Goal: Task Accomplishment & Management: Use online tool/utility

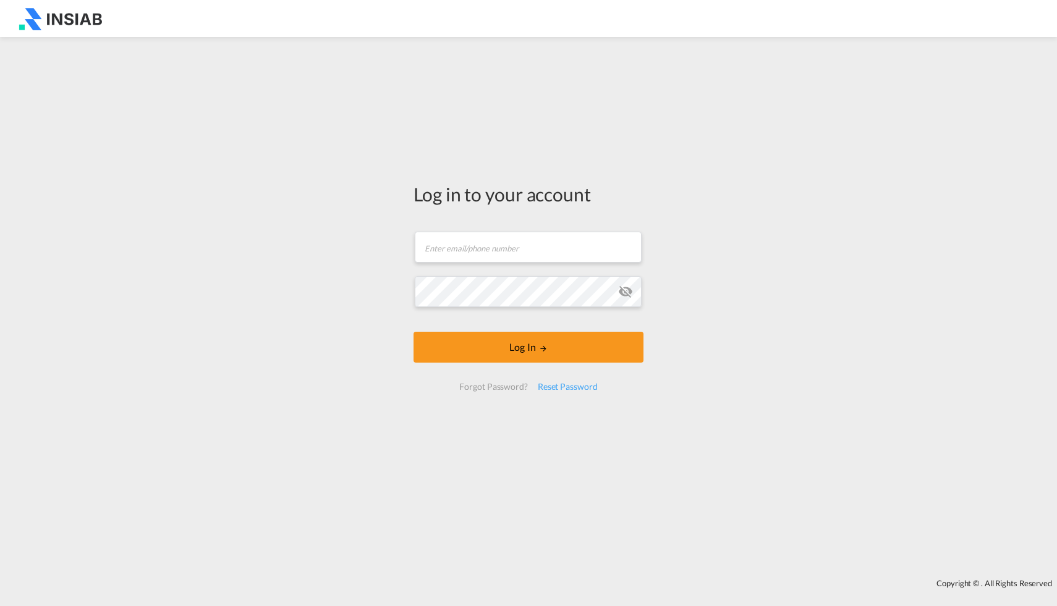
click at [563, 228] on form "Email field is required Password field is required Log In Forgot Password? Rese…" at bounding box center [529, 311] width 230 height 184
click at [529, 250] on input "text" at bounding box center [528, 247] width 227 height 31
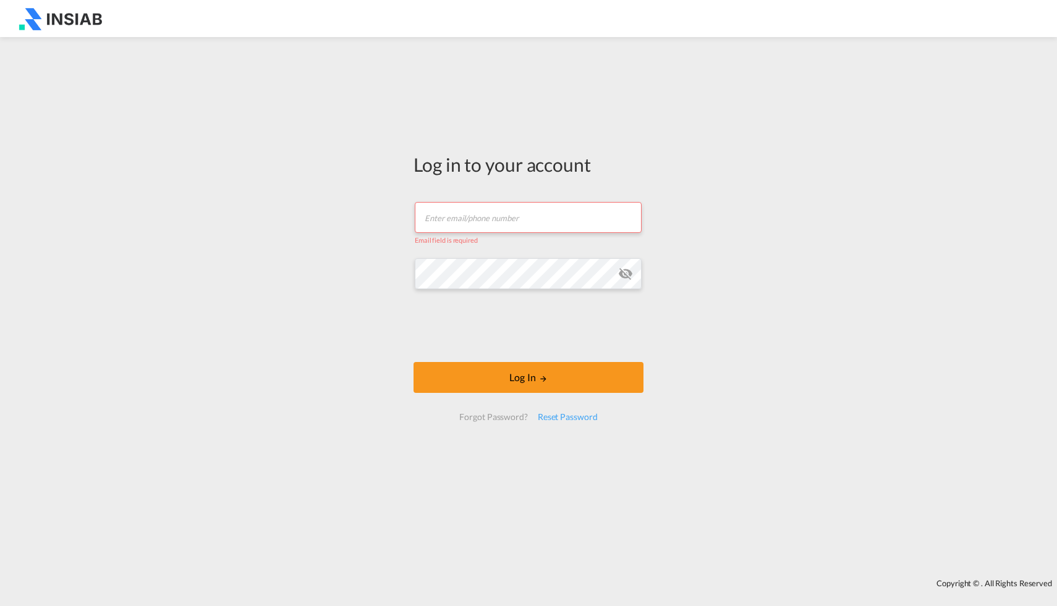
type input "[EMAIL_ADDRESS][DOMAIN_NAME]"
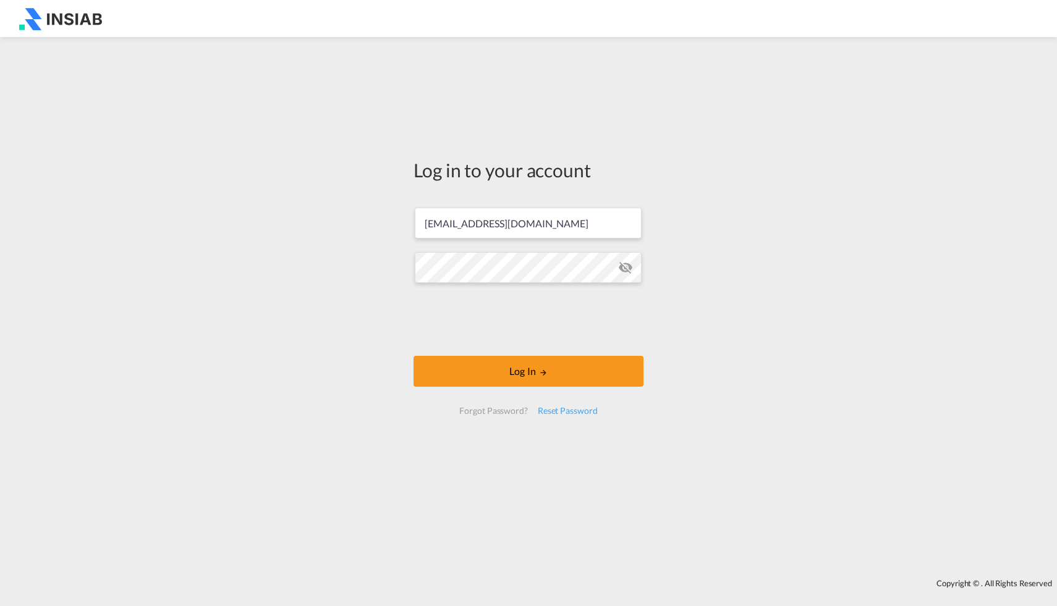
click at [514, 387] on form "[EMAIL_ADDRESS][DOMAIN_NAME] Log In Forgot Password? Reset Password" at bounding box center [529, 311] width 230 height 232
click at [517, 373] on button "Log In" at bounding box center [529, 371] width 230 height 31
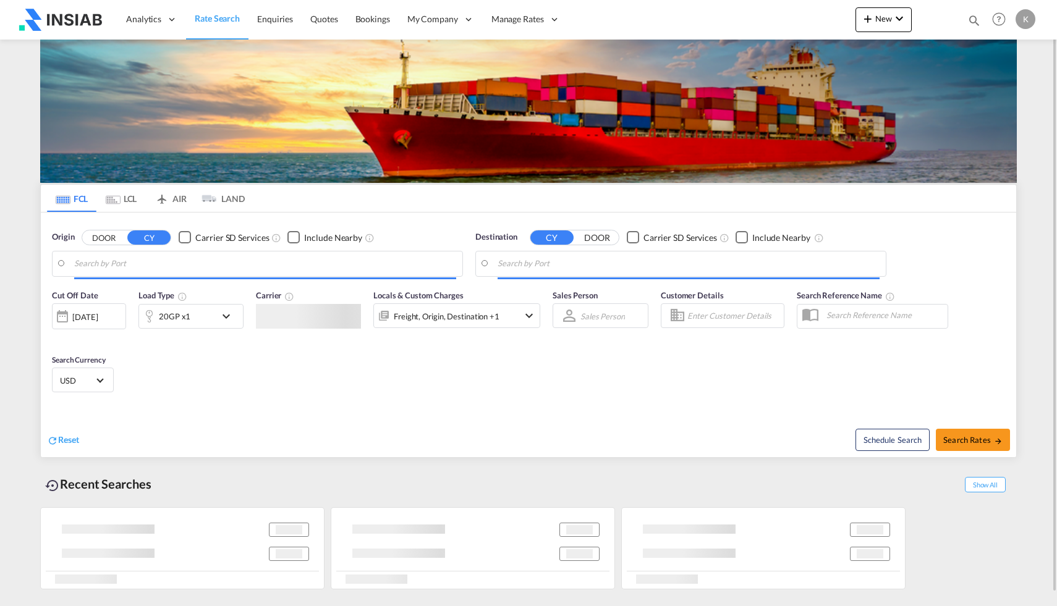
type input "[GEOGRAPHIC_DATA], TWKHH"
type input "Jeddah, SAJED"
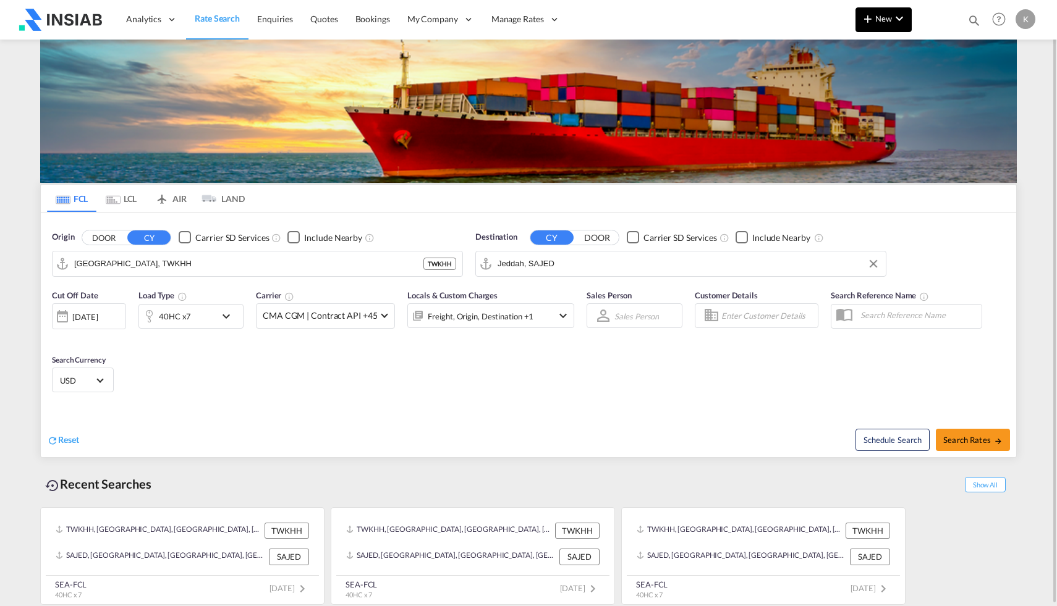
click at [872, 22] on md-icon "icon-plus 400-fg" at bounding box center [868, 18] width 15 height 15
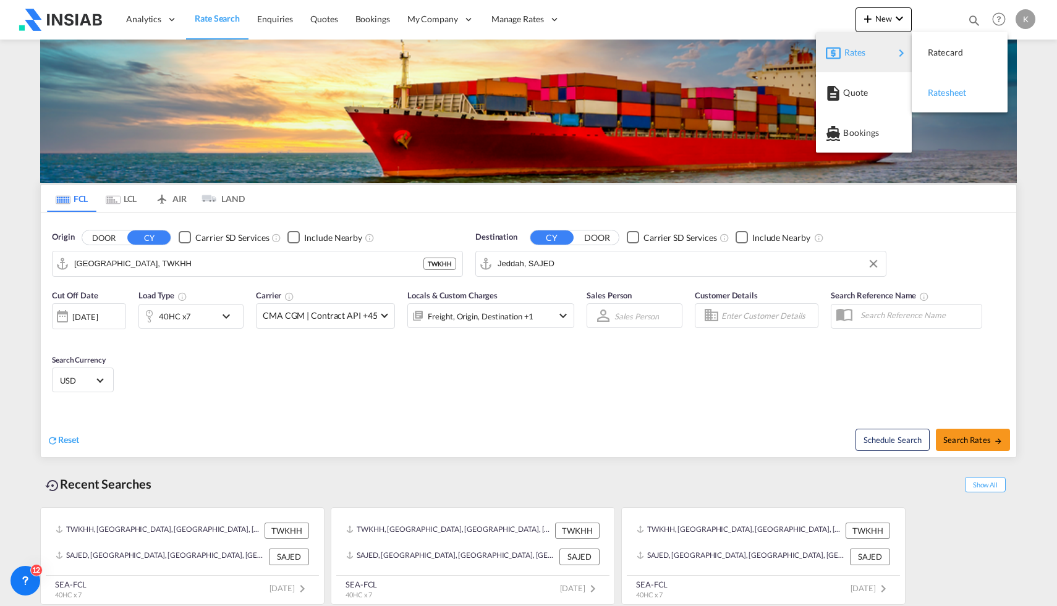
click at [941, 91] on span "Ratesheet" at bounding box center [935, 92] width 14 height 25
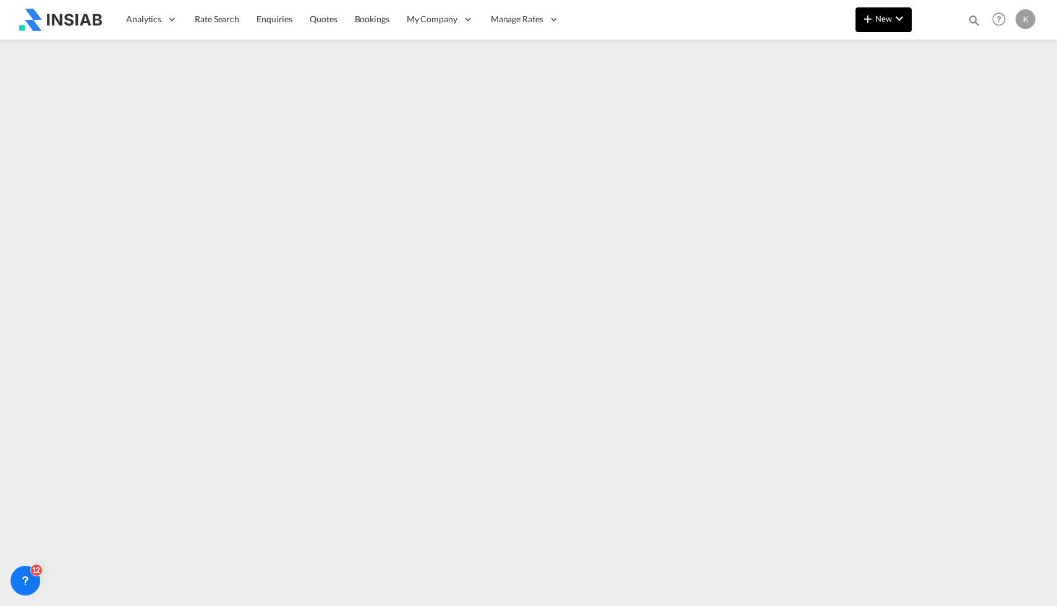
click at [904, 28] on button "New" at bounding box center [884, 19] width 56 height 25
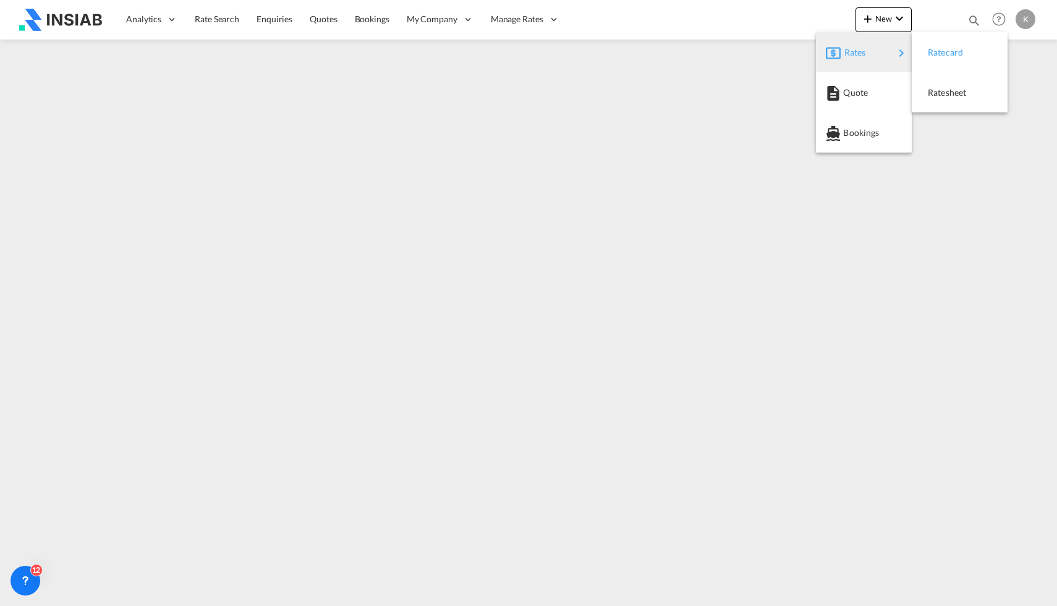
click at [936, 48] on span "Ratecard" at bounding box center [935, 52] width 14 height 25
